Goal: Task Accomplishment & Management: Use online tool/utility

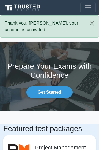
click at [60, 91] on link "Get Started" at bounding box center [49, 93] width 46 height 12
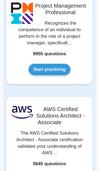
scroll to position [50, 0]
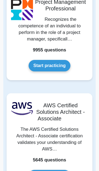
click at [63, 65] on link "Start practicing" at bounding box center [49, 66] width 41 height 12
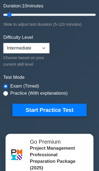
scroll to position [128, 0]
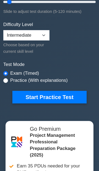
click at [72, 98] on button "Start Practice Test" at bounding box center [49, 97] width 74 height 13
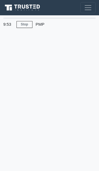
click at [38, 23] on div "PMP" at bounding box center [57, 24] width 50 height 11
click at [26, 24] on link "Stop" at bounding box center [24, 24] width 16 height 7
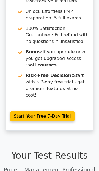
scroll to position [121, 0]
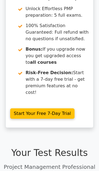
click at [60, 109] on link "Start Your Free 7-Day Trial" at bounding box center [42, 114] width 64 height 10
